Goal: Information Seeking & Learning: Learn about a topic

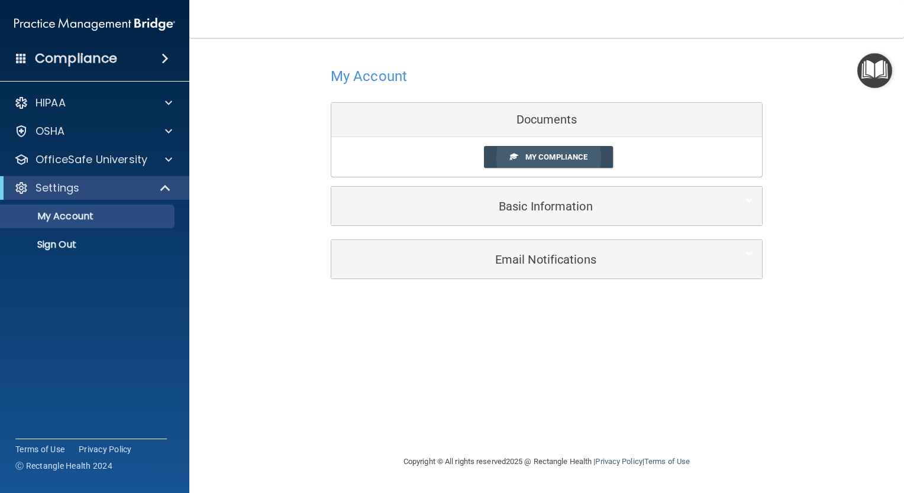
click at [568, 160] on span "My Compliance" at bounding box center [556, 157] width 62 height 9
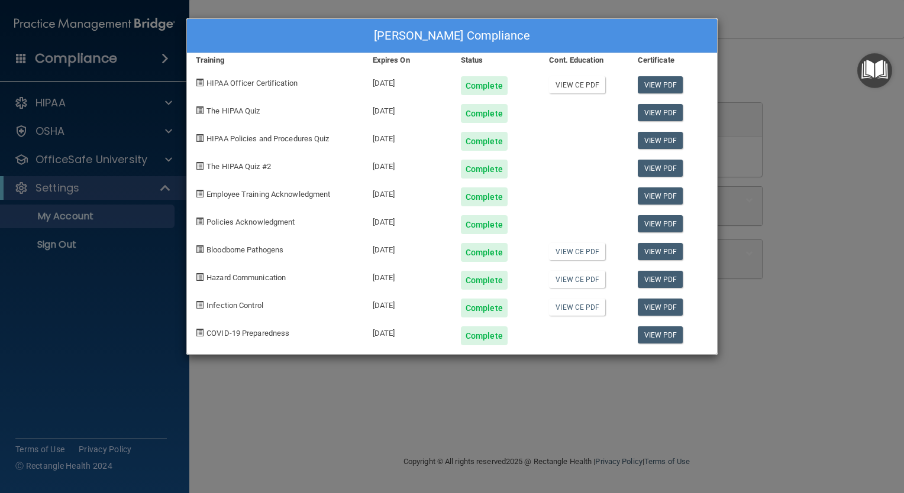
click at [579, 84] on link "View CE PDF" at bounding box center [577, 84] width 56 height 17
click at [766, 62] on div "[PERSON_NAME] Compliance Training Expires On Status Cont. Education Certificate…" at bounding box center [452, 246] width 904 height 493
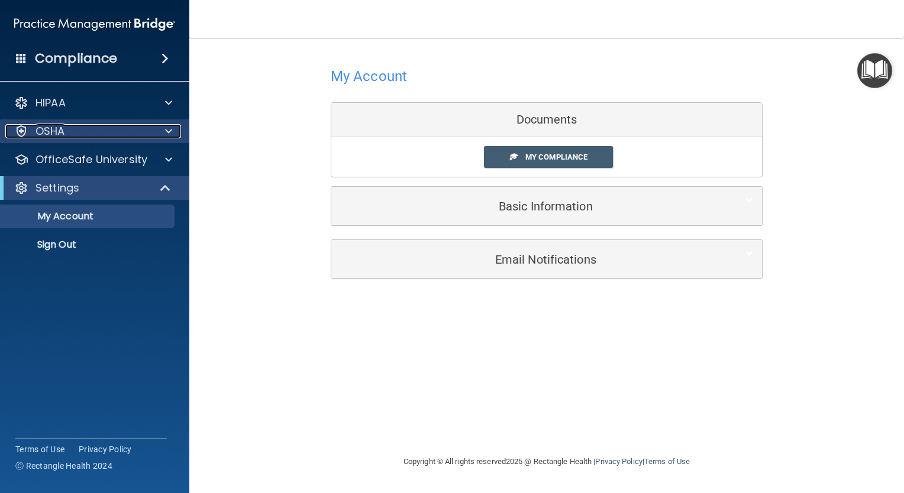
click at [66, 131] on div "OSHA" at bounding box center [78, 131] width 147 height 14
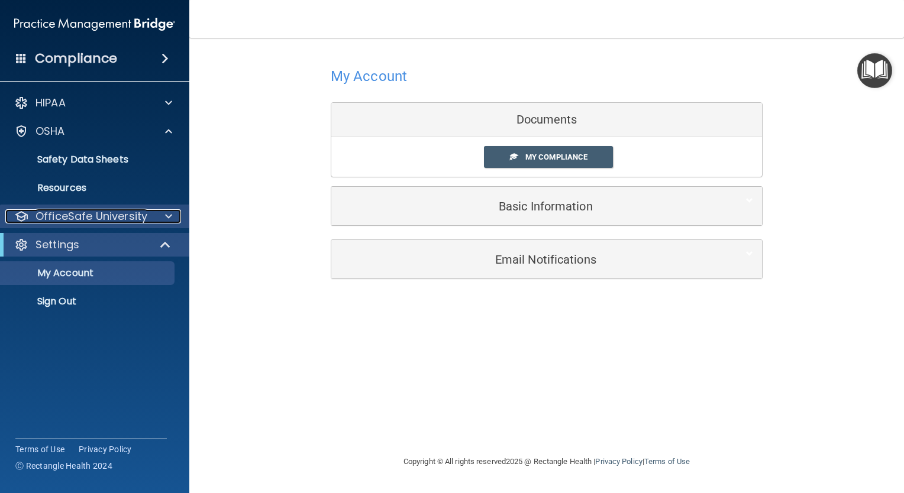
click at [124, 220] on p "OfficeSafe University" at bounding box center [91, 216] width 112 height 14
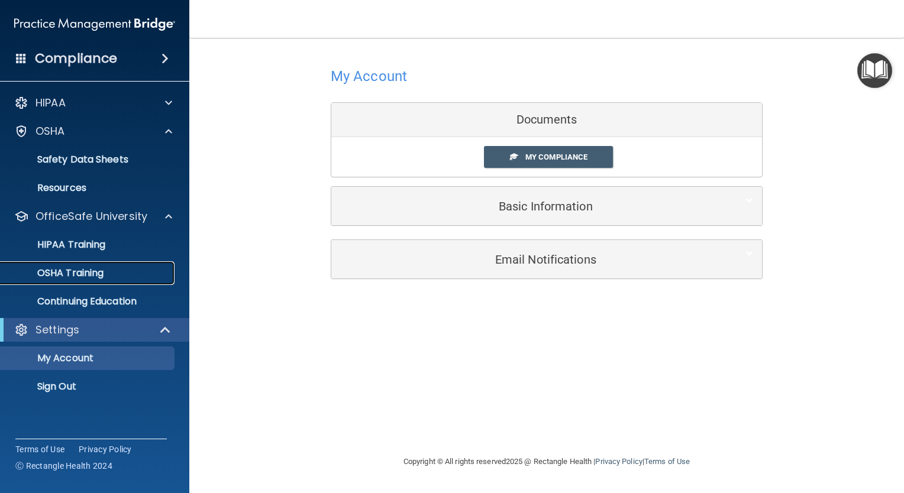
click at [92, 270] on p "OSHA Training" at bounding box center [56, 273] width 96 height 12
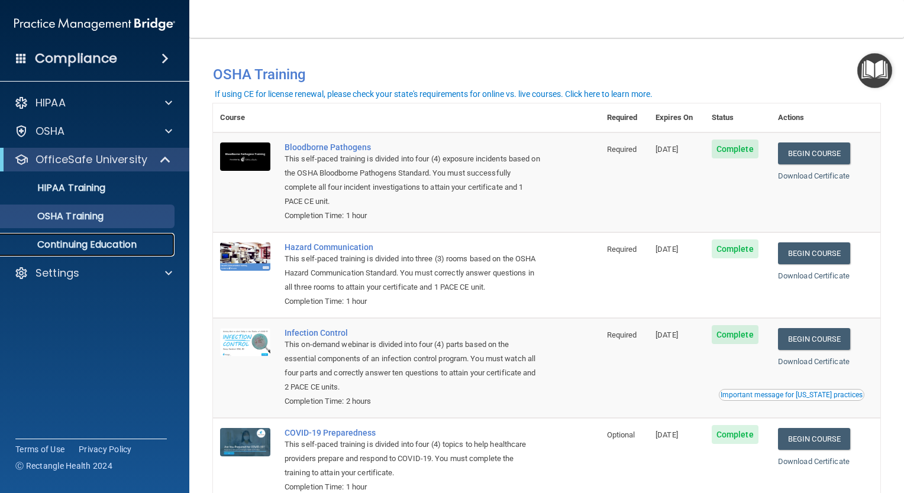
click at [118, 249] on p "Continuing Education" at bounding box center [88, 245] width 161 height 12
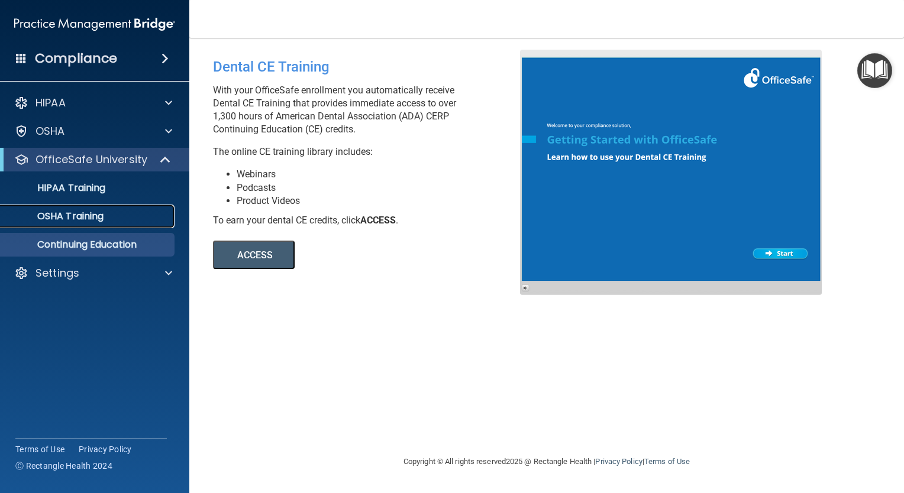
click at [90, 218] on p "OSHA Training" at bounding box center [56, 217] width 96 height 12
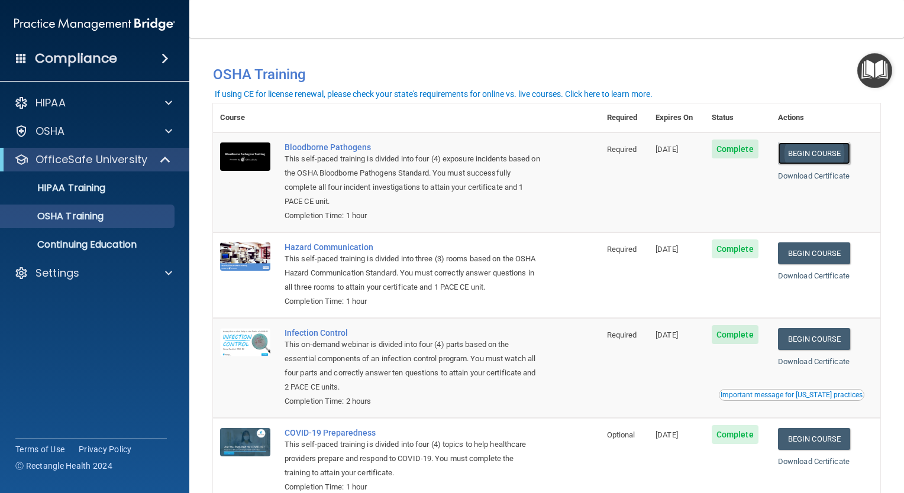
click at [818, 155] on link "Begin Course" at bounding box center [814, 154] width 72 height 22
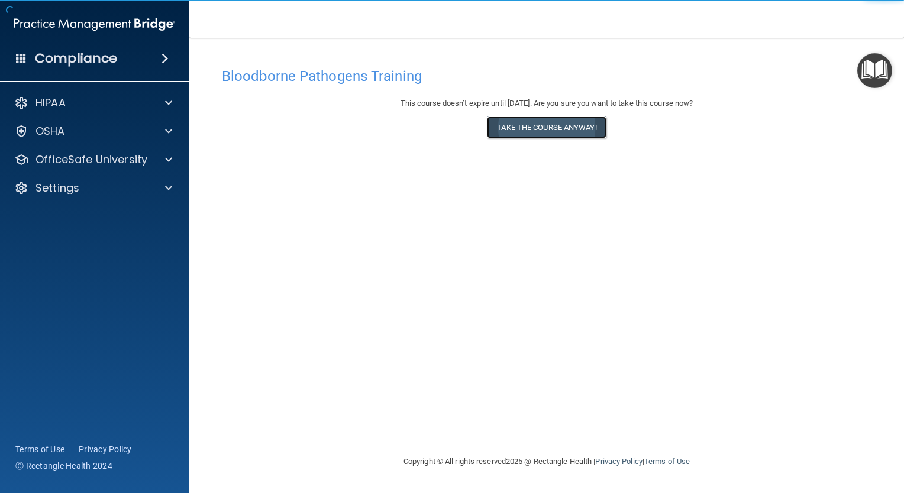
click at [557, 130] on button "Take the course anyway!" at bounding box center [546, 128] width 119 height 22
